Goal: Task Accomplishment & Management: Manage account settings

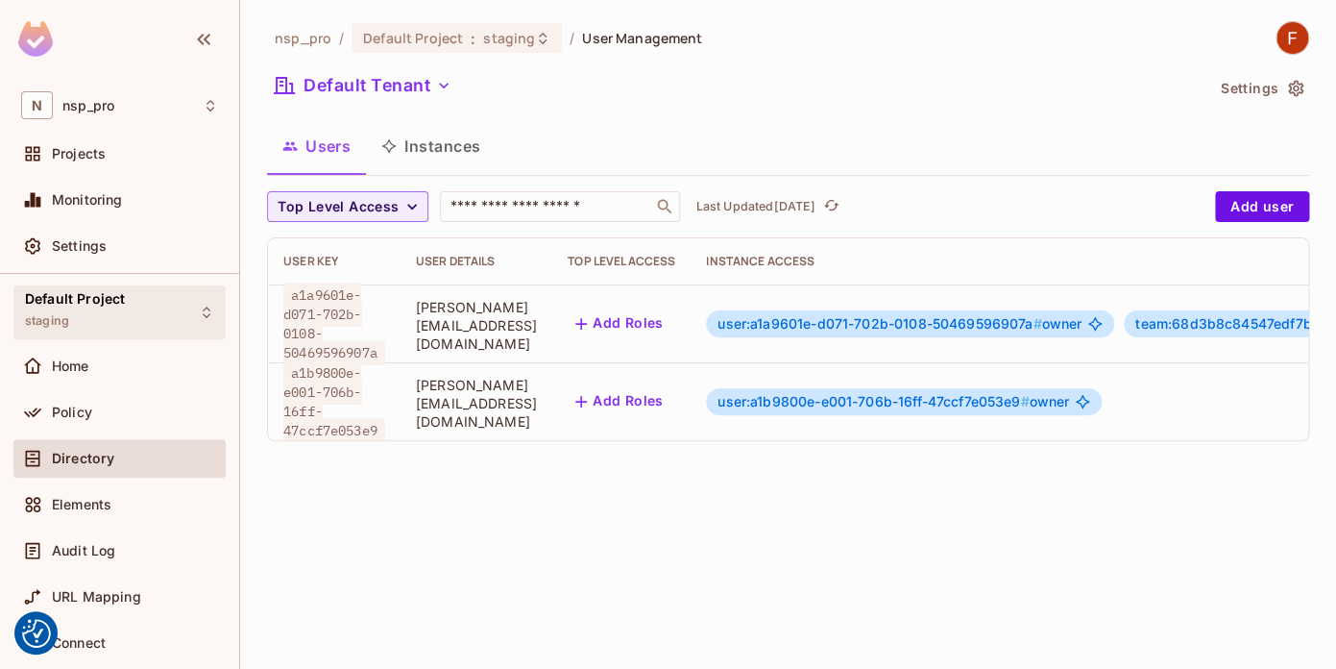
click at [110, 323] on div "Default Project staging" at bounding box center [75, 311] width 100 height 41
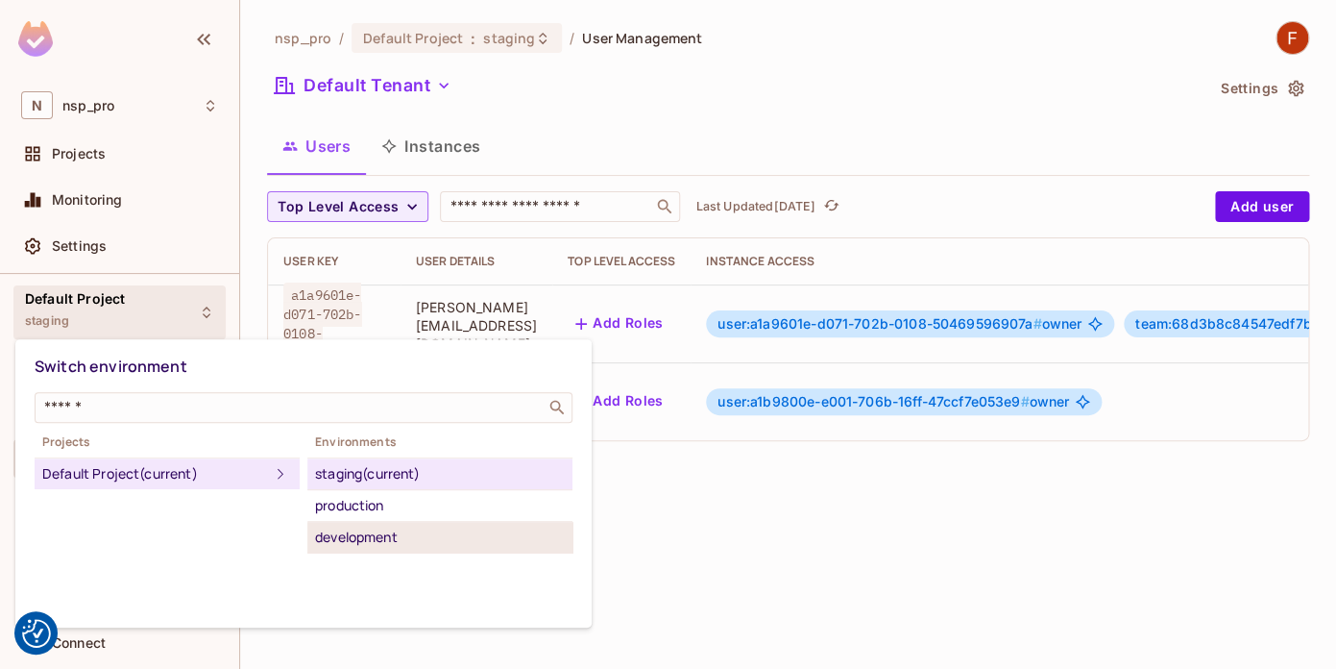
click at [368, 539] on div "development" at bounding box center [440, 537] width 250 height 23
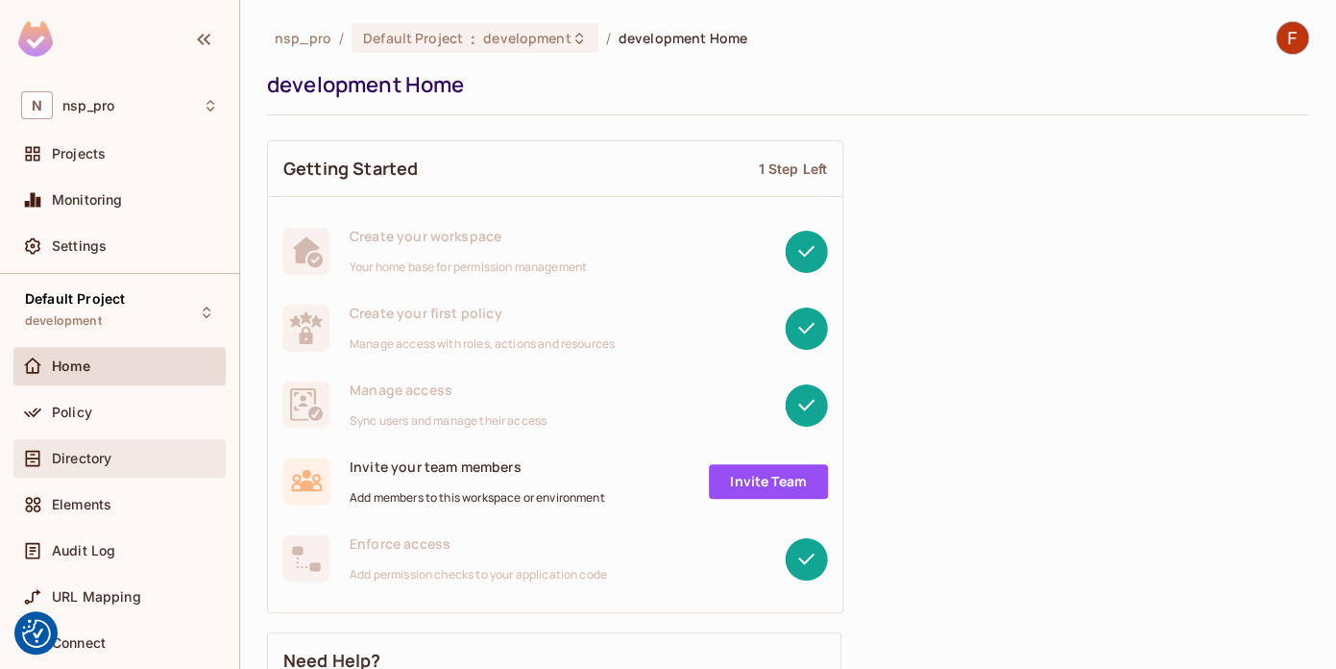
click at [88, 464] on span "Directory" at bounding box center [82, 458] width 60 height 15
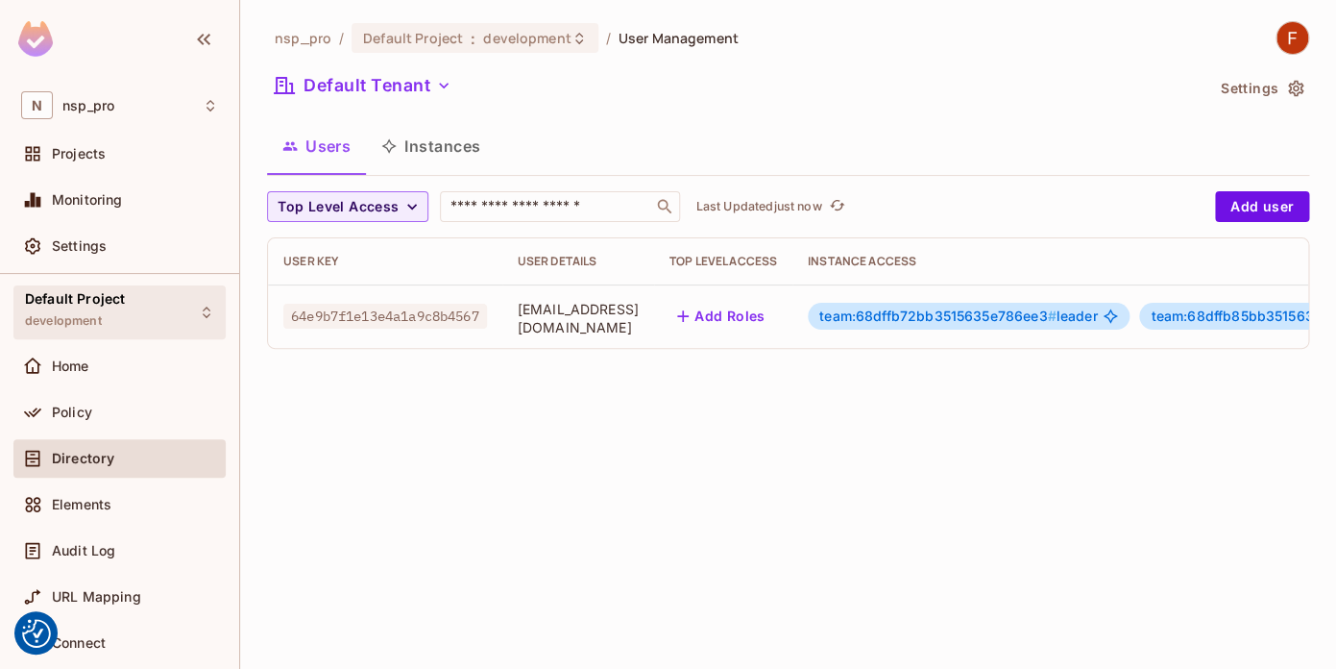
click at [100, 311] on div "Default Project development" at bounding box center [75, 311] width 100 height 41
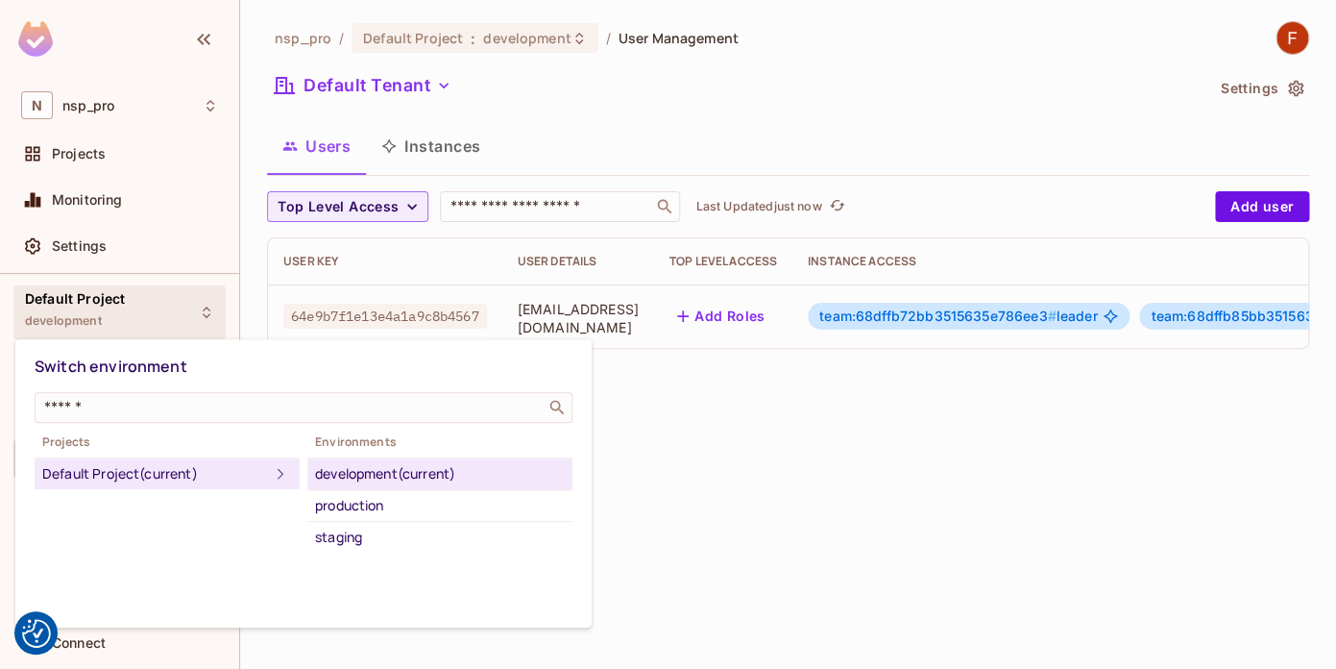
click at [600, 121] on div at bounding box center [668, 334] width 1336 height 669
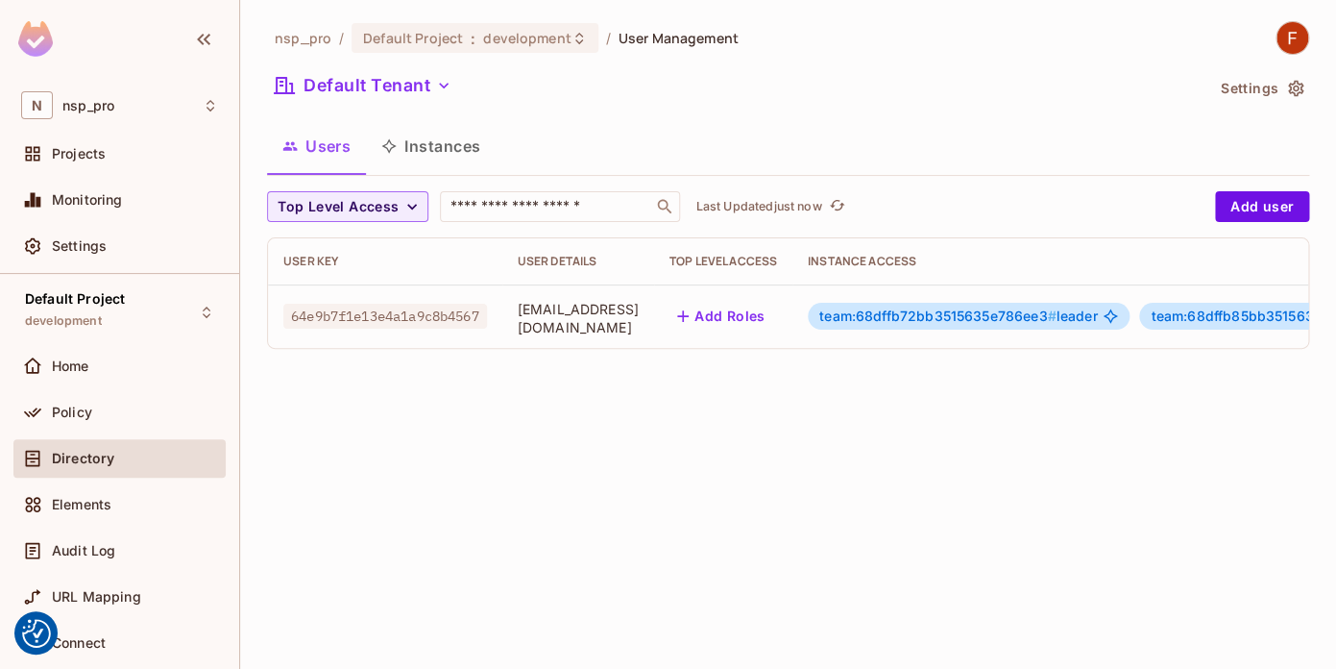
click at [456, 137] on button "Instances" at bounding box center [431, 146] width 130 height 48
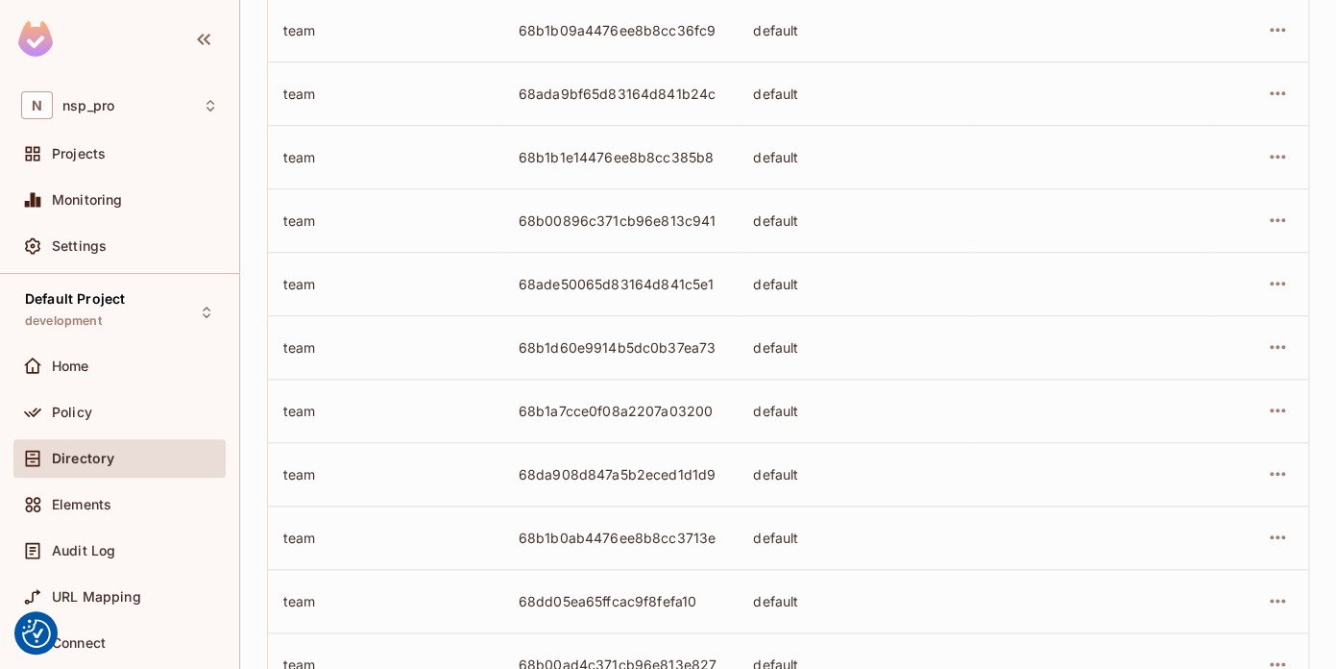
scroll to position [674, 0]
